Goal: Find specific page/section: Find specific page/section

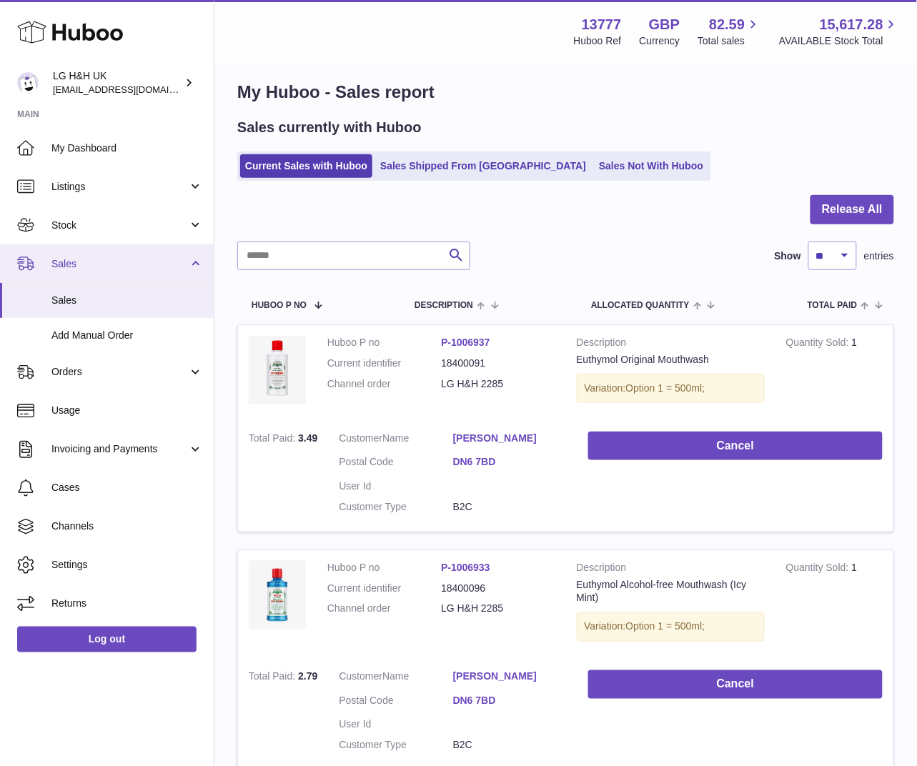
click at [72, 270] on link "Sales" at bounding box center [107, 264] width 214 height 39
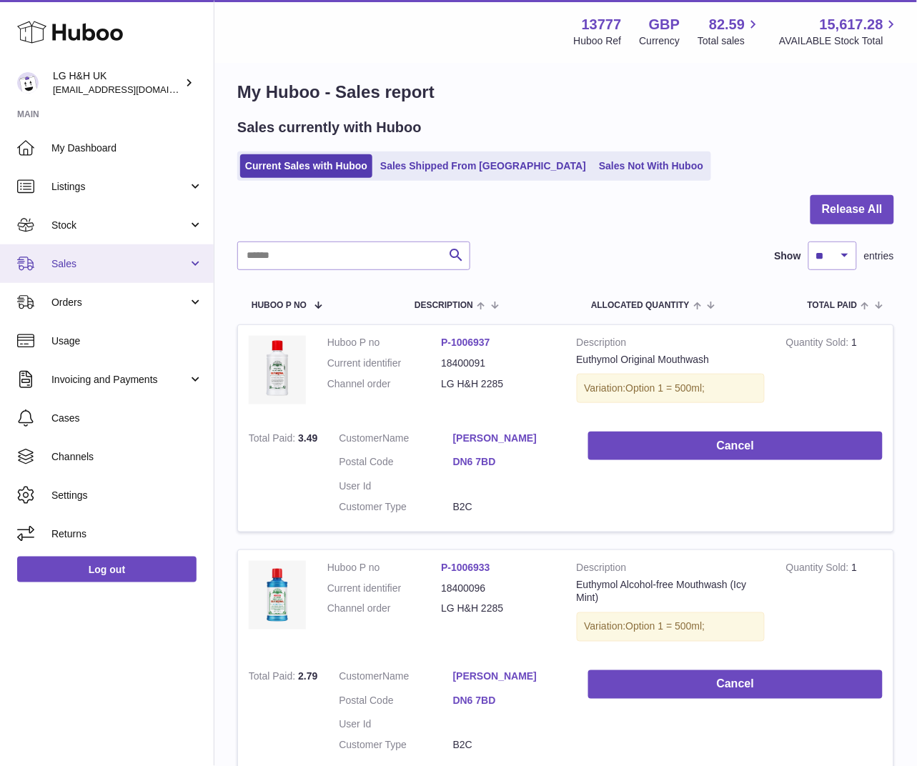
click at [72, 262] on span "Sales" at bounding box center [119, 264] width 137 height 14
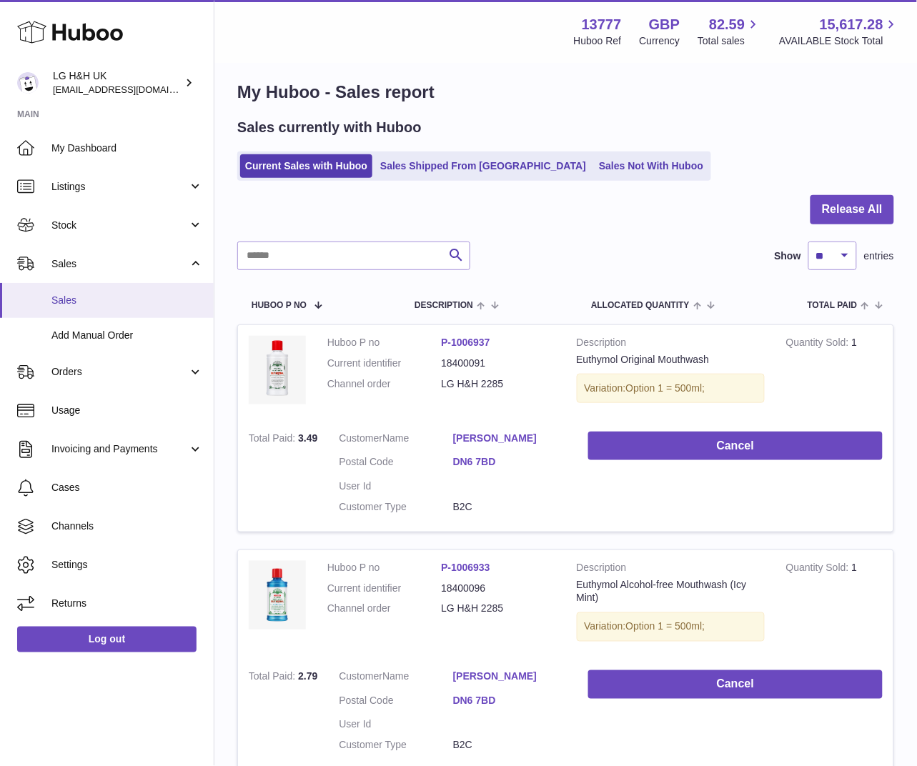
click at [69, 292] on link "Sales" at bounding box center [107, 300] width 214 height 35
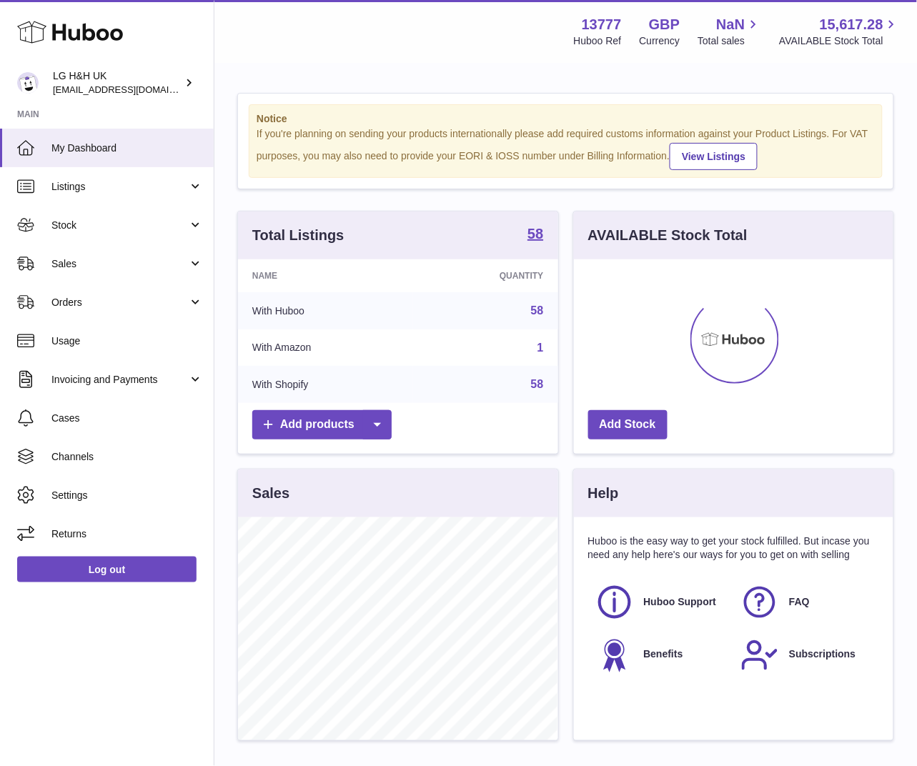
scroll to position [222, 320]
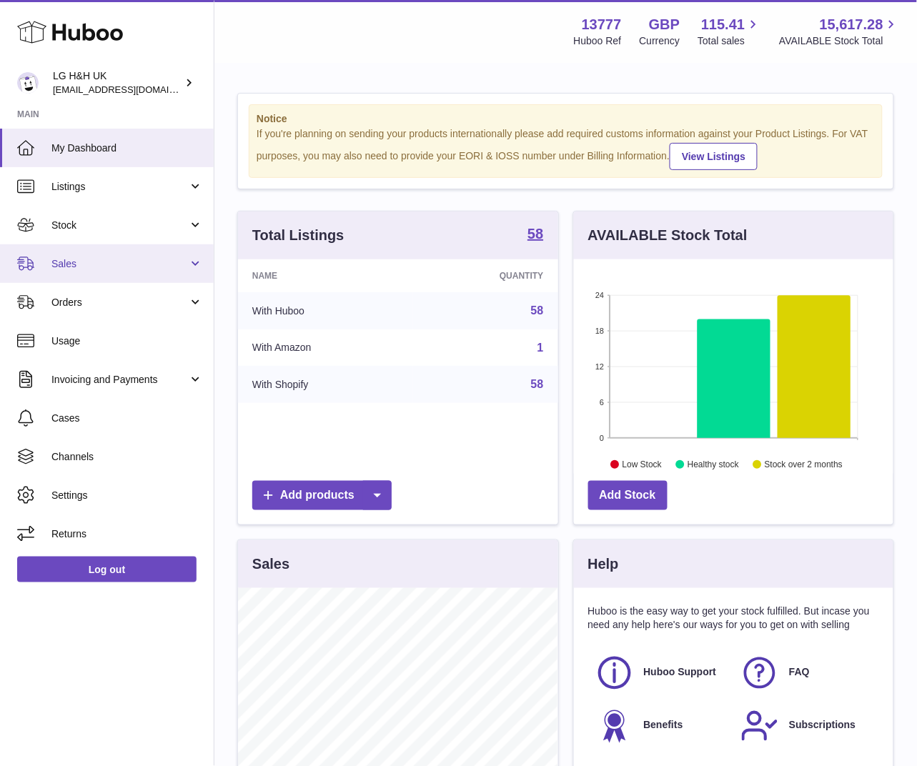
click at [95, 259] on span "Sales" at bounding box center [119, 264] width 137 height 14
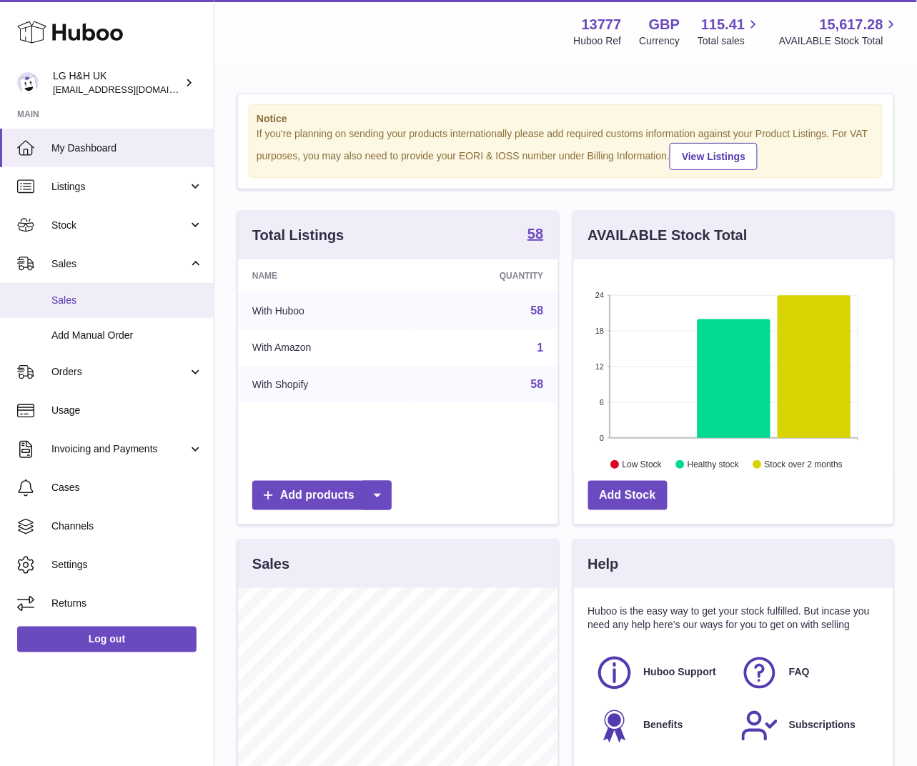
click at [76, 287] on link "Sales" at bounding box center [107, 300] width 214 height 35
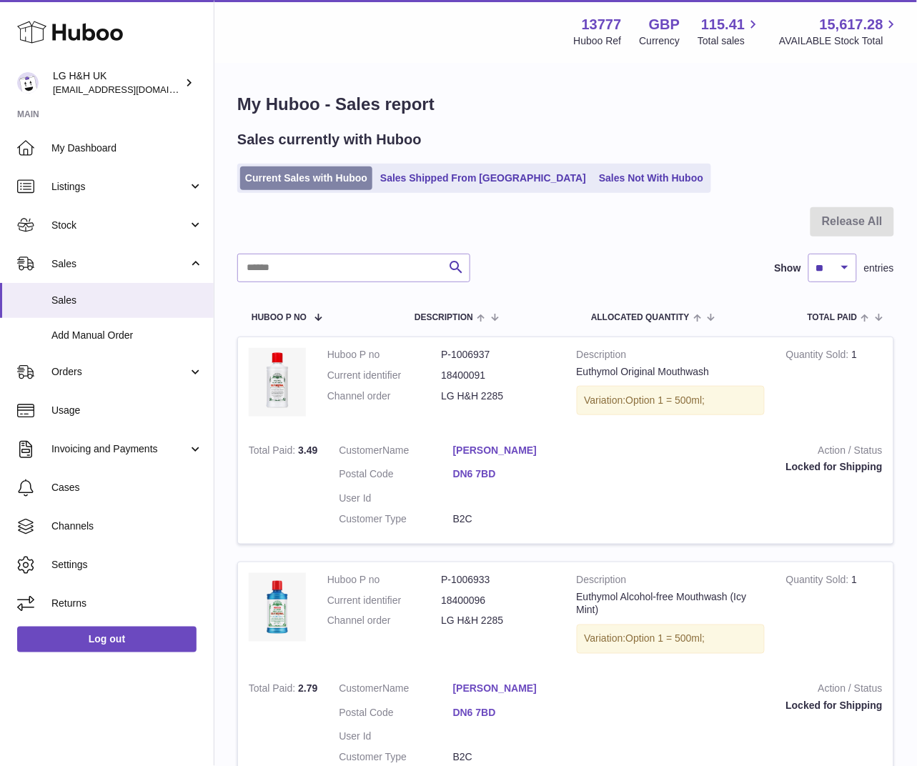
click at [274, 172] on link "Current Sales with Huboo" at bounding box center [306, 179] width 132 height 24
